Goal: Transaction & Acquisition: Subscribe to service/newsletter

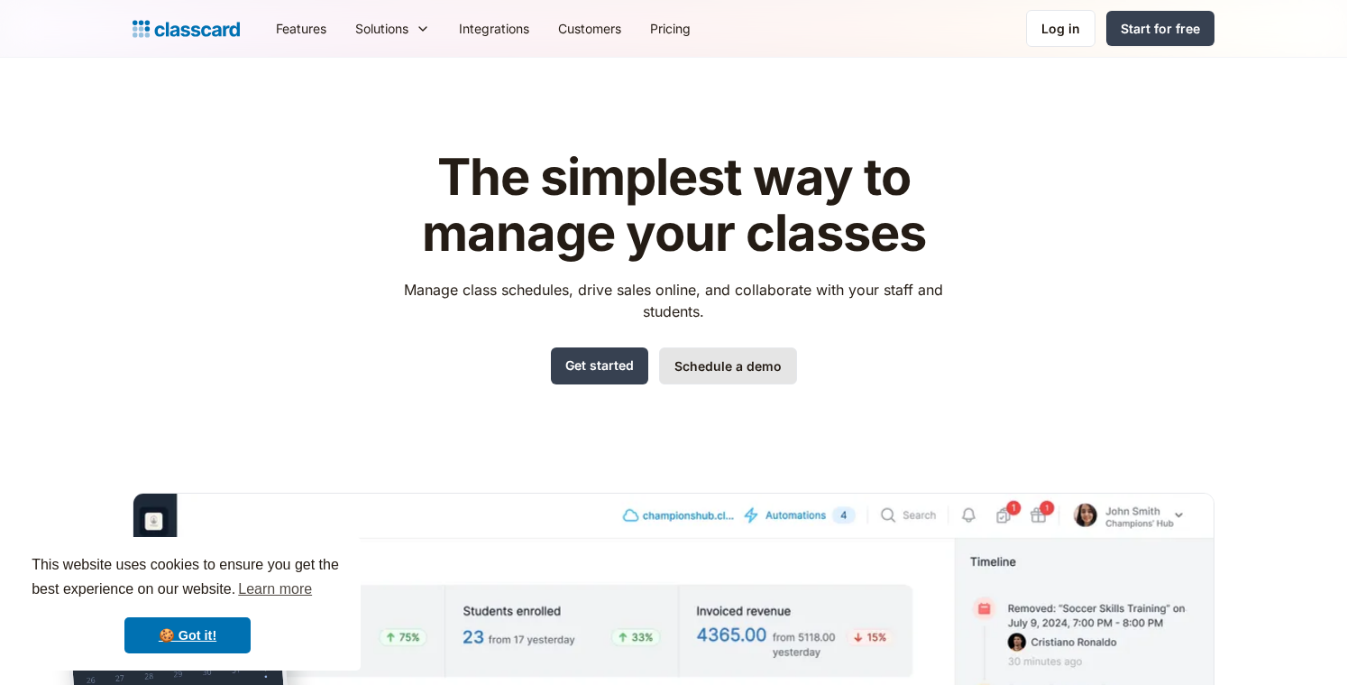
click at [692, 360] on link "Schedule a demo" at bounding box center [728, 365] width 138 height 37
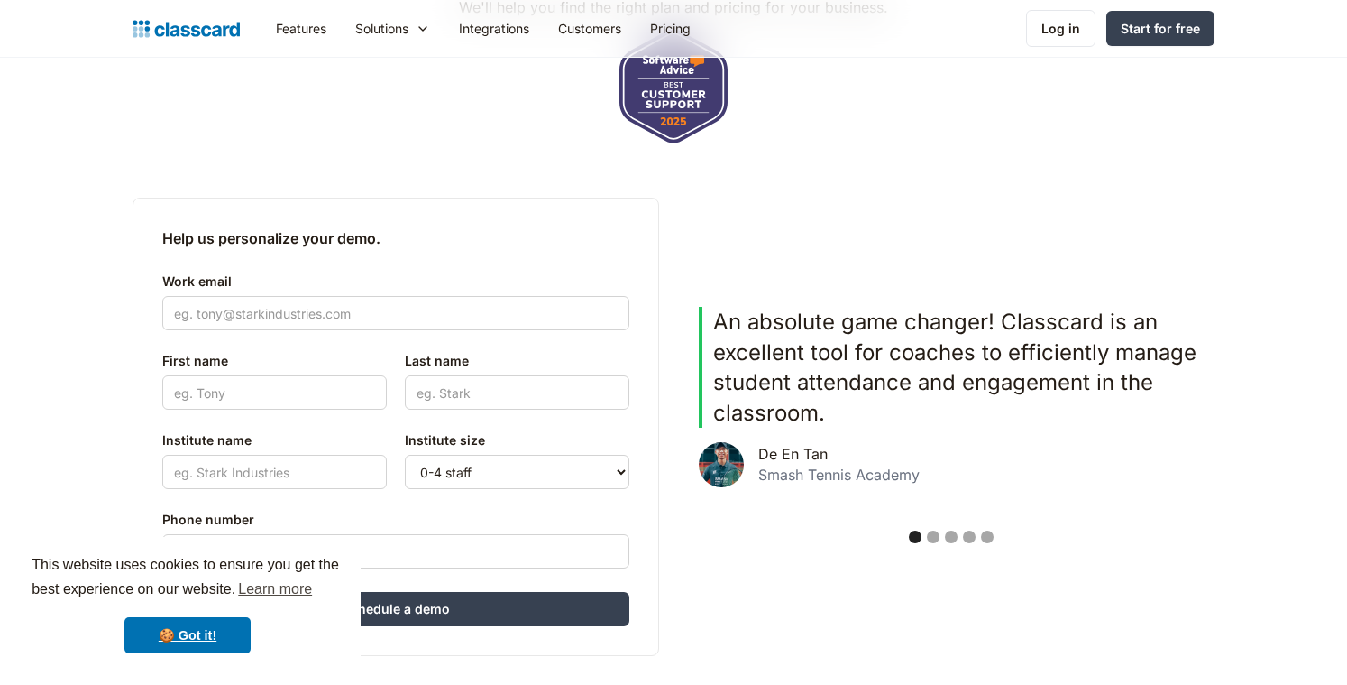
scroll to position [348, 0]
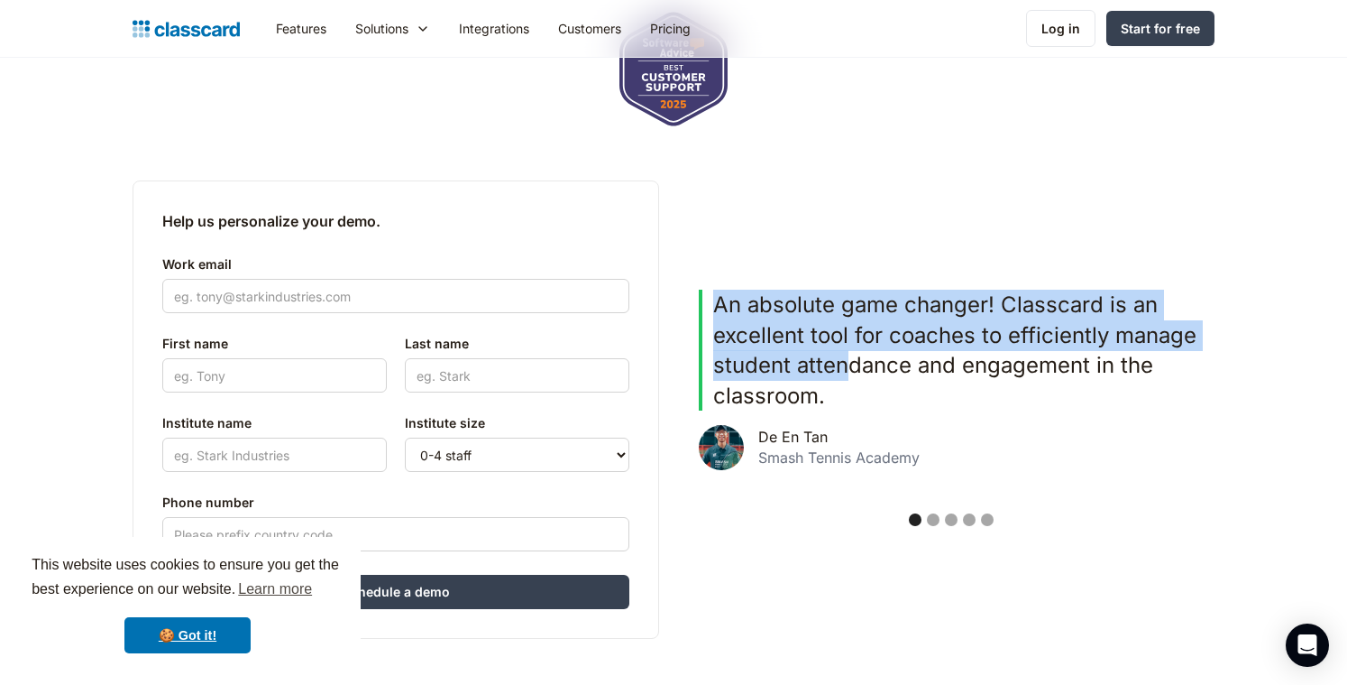
drag, startPoint x: 851, startPoint y: 379, endPoint x: 668, endPoint y: 379, distance: 182.2
click at [674, 379] on div "Help us personalize your demo. Work email First name Last name Institute name P…" at bounding box center [674, 409] width 1082 height 458
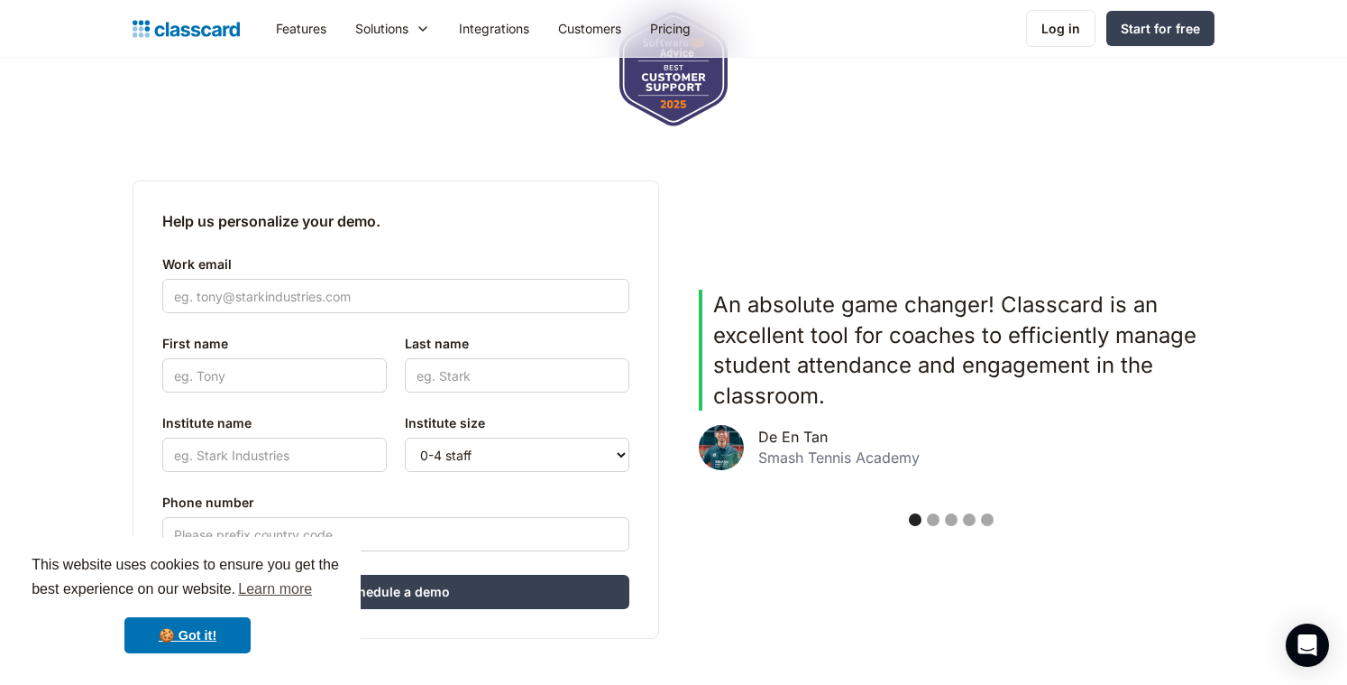
click at [849, 483] on div "An absolute game changer! Classcard is an excellent tool for coaches to efficie…" at bounding box center [951, 394] width 505 height 209
click at [928, 517] on div "Show slide 2 of 5" at bounding box center [933, 519] width 13 height 13
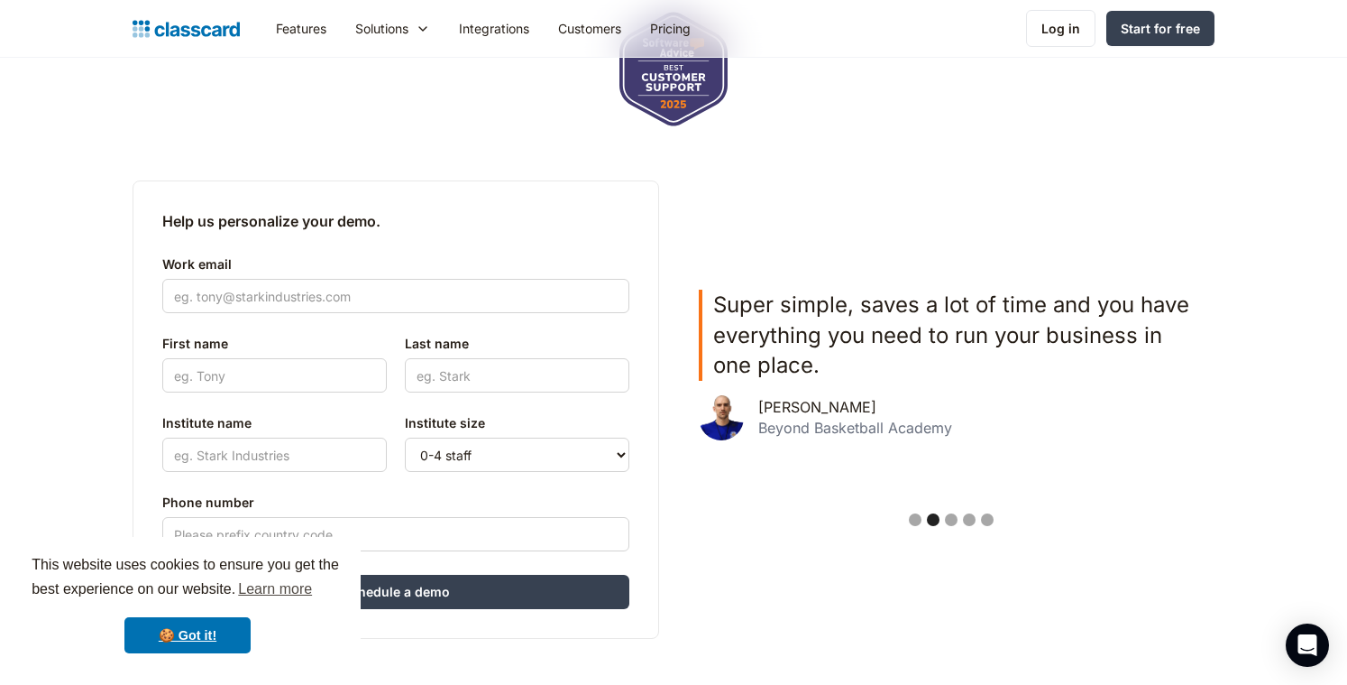
click at [957, 519] on div "Show slide 3 of 5" at bounding box center [951, 519] width 13 height 13
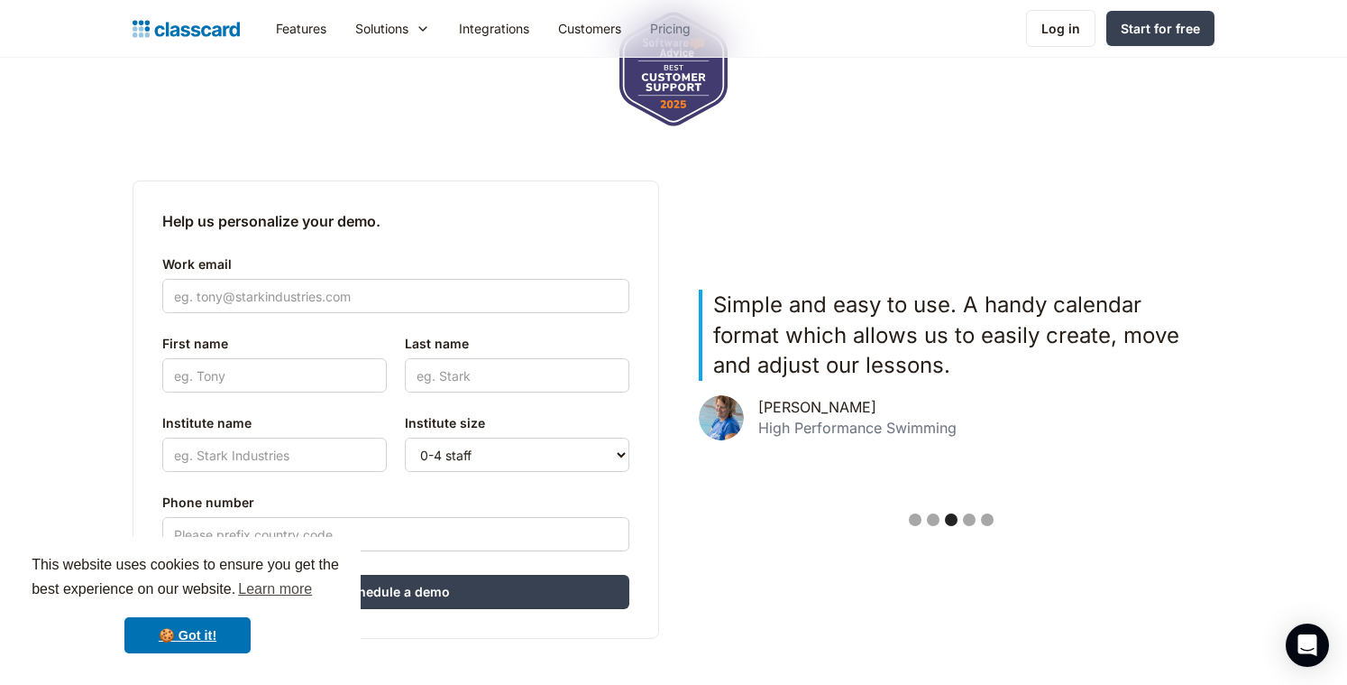
click at [682, 31] on link "Pricing" at bounding box center [670, 28] width 69 height 41
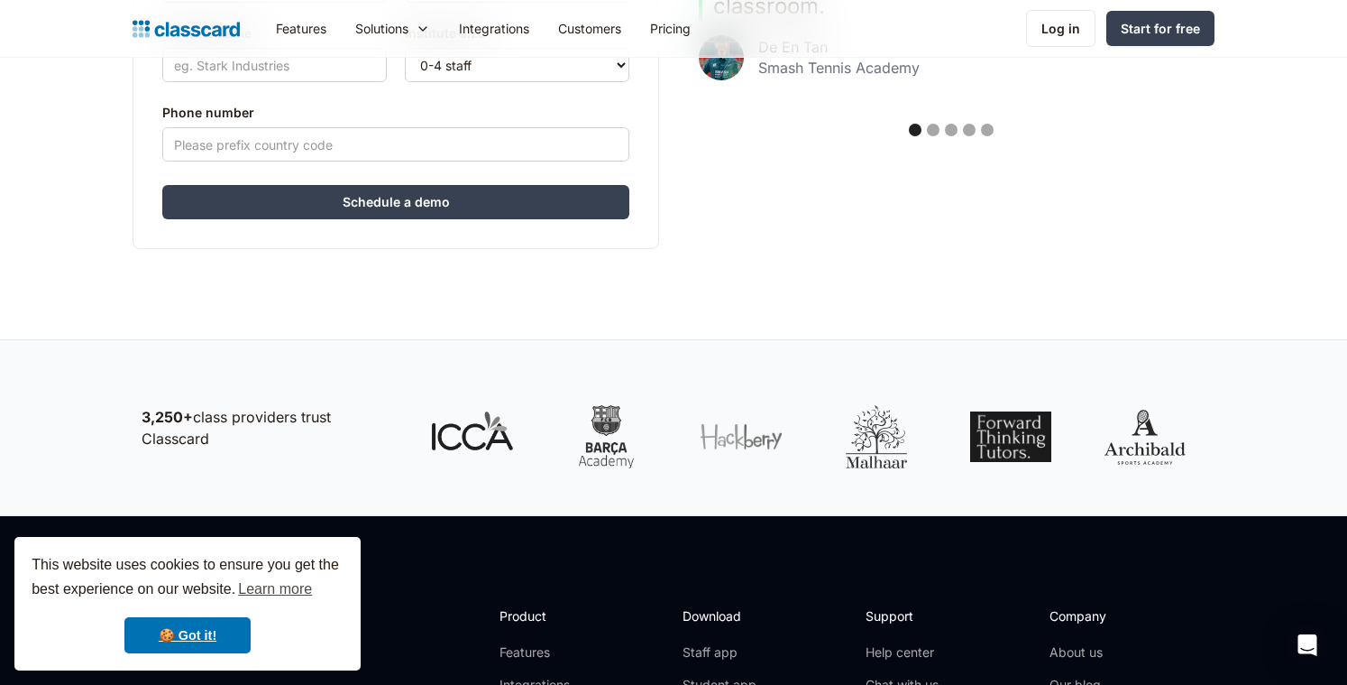
scroll to position [814, 0]
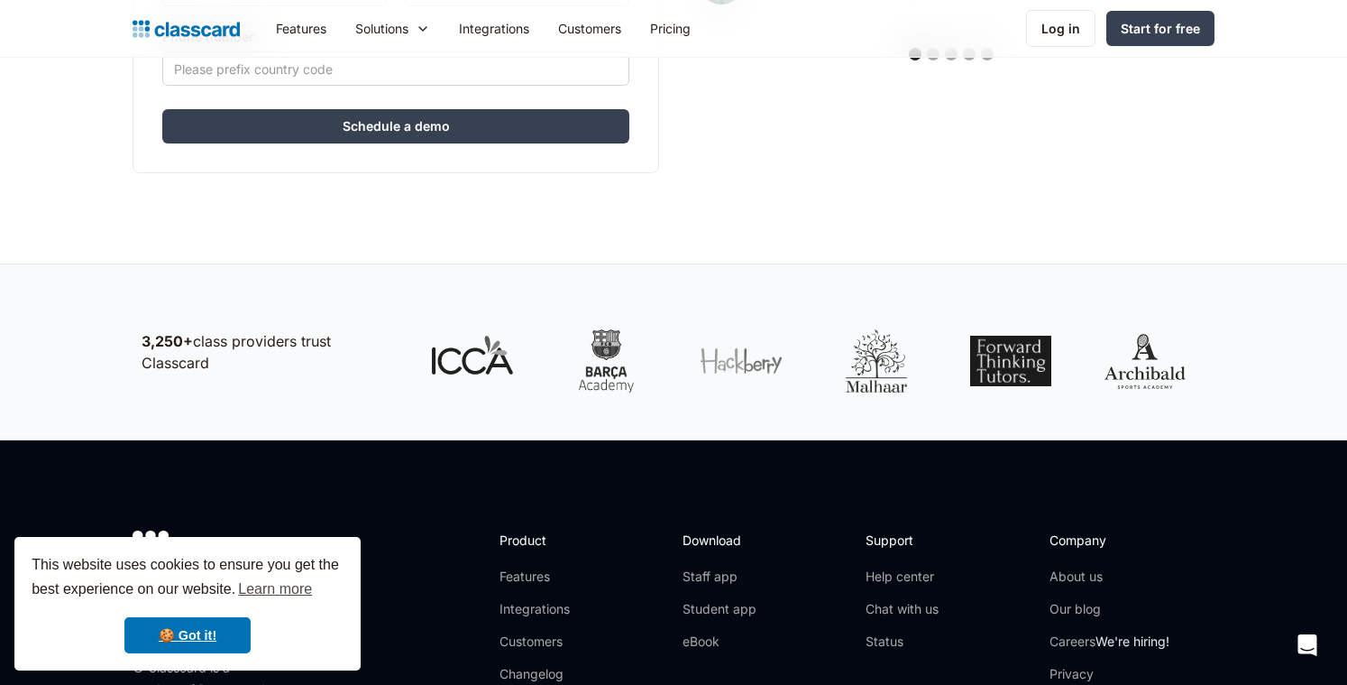
click at [189, 38] on img "home" at bounding box center [186, 28] width 107 height 25
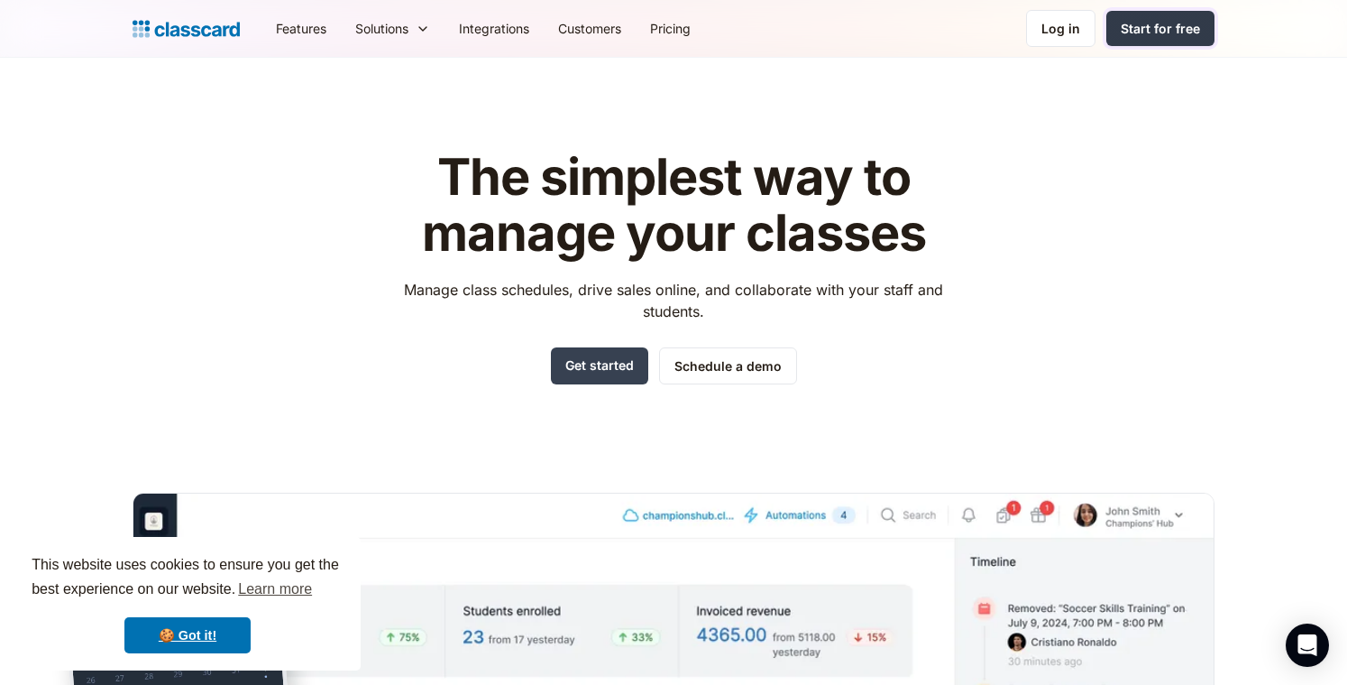
click at [1148, 30] on div "Start for free" at bounding box center [1160, 28] width 79 height 19
